Goal: Find specific page/section: Find specific page/section

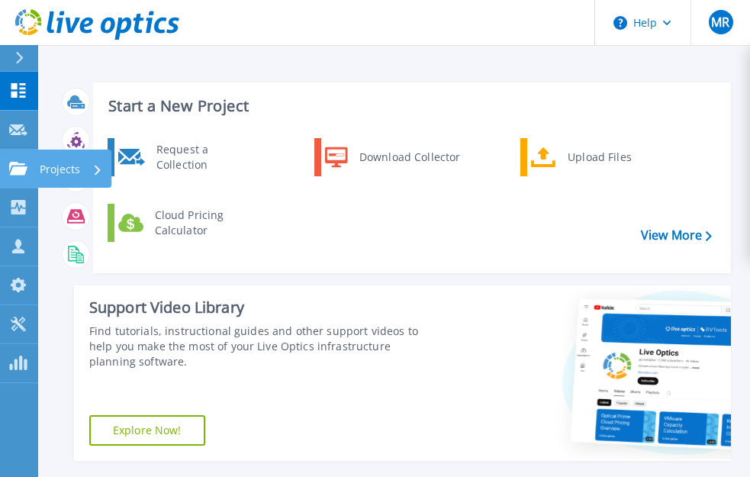
click at [20, 172] on icon at bounding box center [18, 168] width 18 height 13
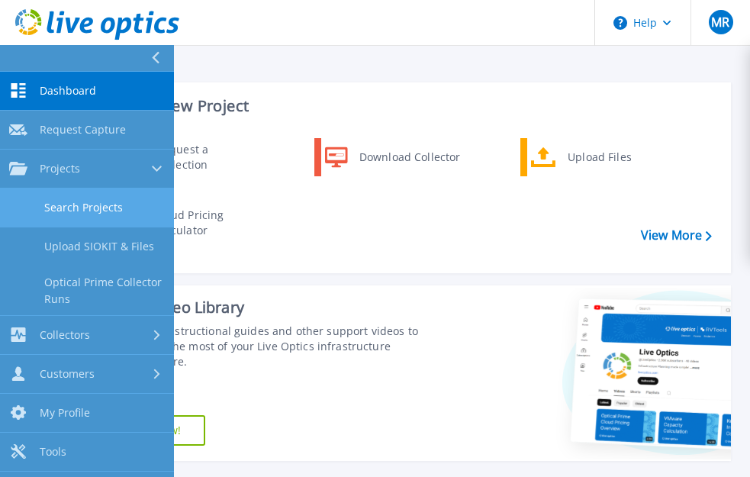
click at [89, 203] on link "Search Projects" at bounding box center [87, 207] width 174 height 39
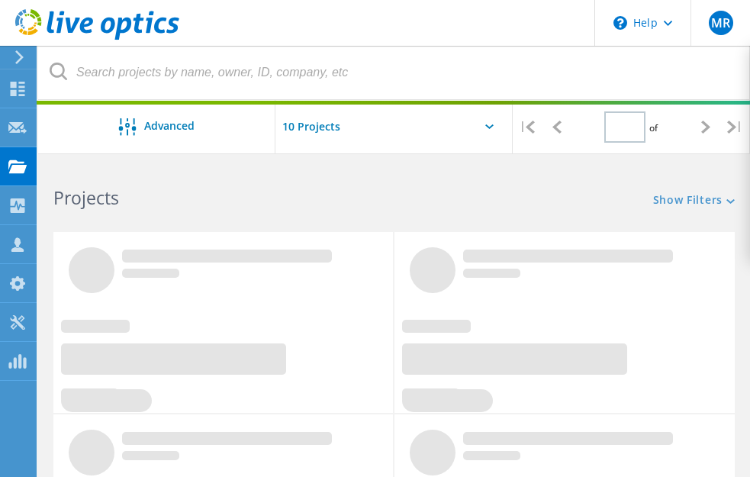
type input "1"
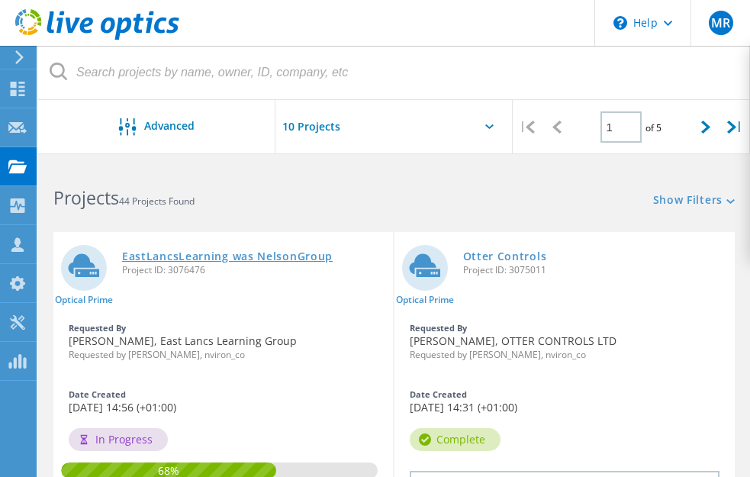
click at [244, 256] on link "EastLancsLearning was NelsonGroup" at bounding box center [227, 256] width 211 height 11
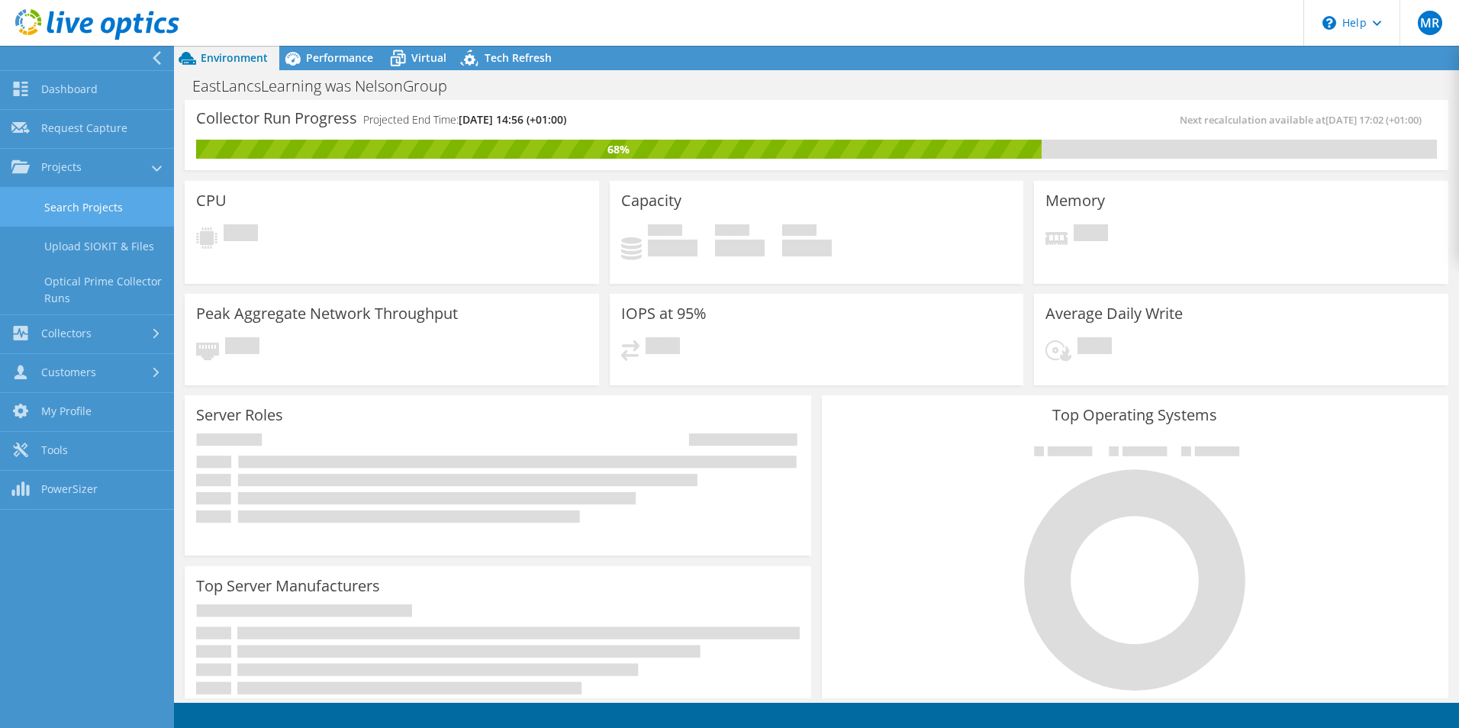
click at [89, 206] on link "Search Projects" at bounding box center [87, 207] width 174 height 39
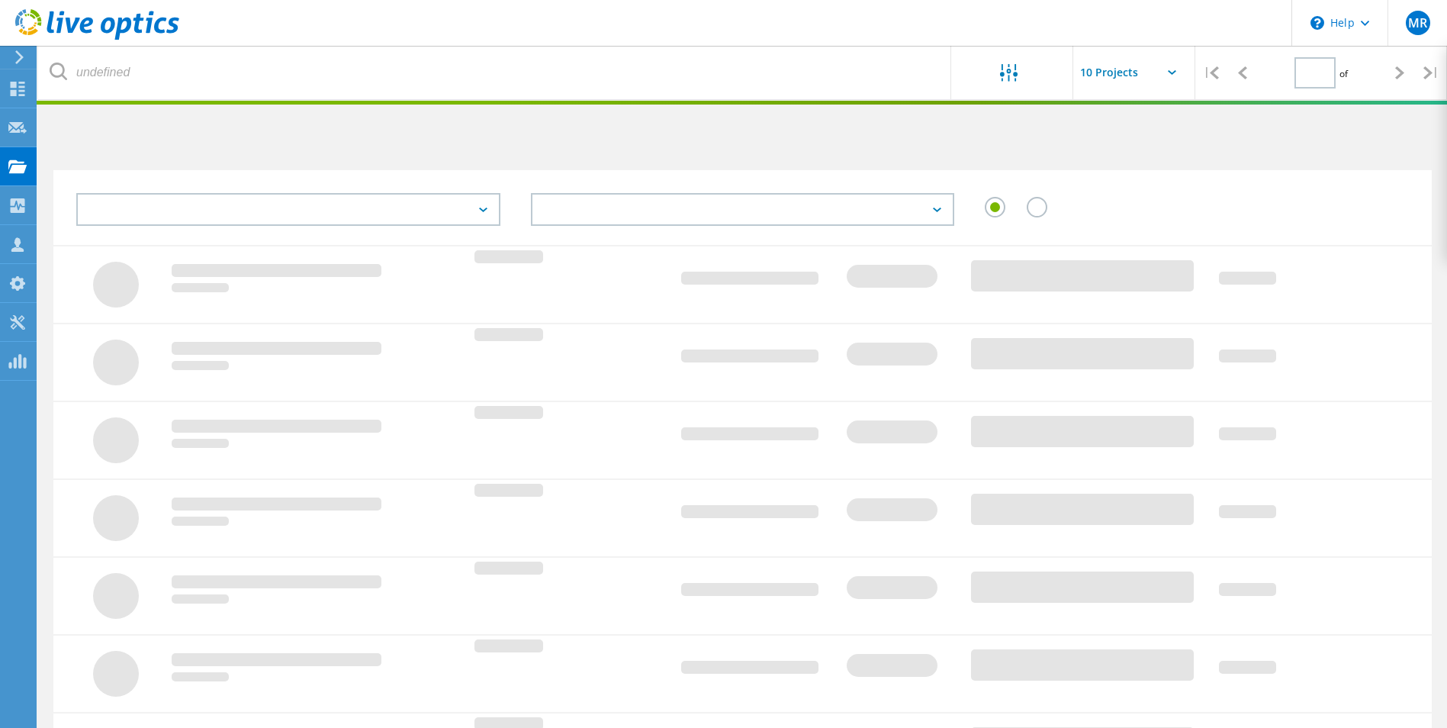
type input "1"
